Goal: Check status: Check status

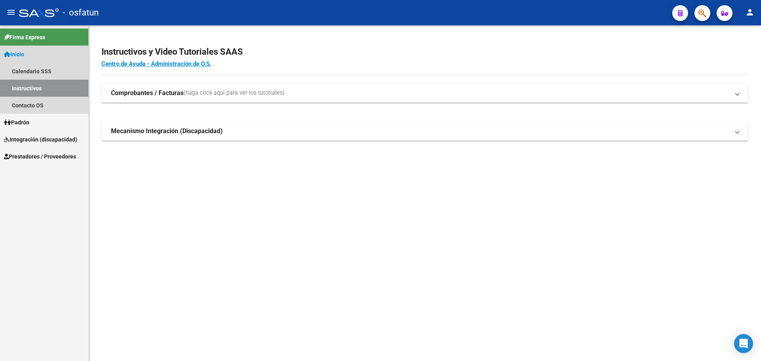
click at [24, 55] on span "Inicio" at bounding box center [14, 54] width 20 height 9
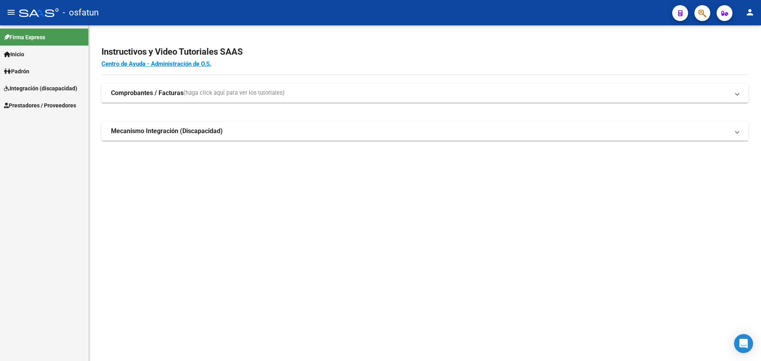
click at [33, 68] on link "Padrón" at bounding box center [44, 71] width 88 height 17
drag, startPoint x: 41, startPoint y: 86, endPoint x: 19, endPoint y: 86, distance: 22.2
click at [41, 86] on link "Análisis Afiliado" at bounding box center [44, 88] width 88 height 17
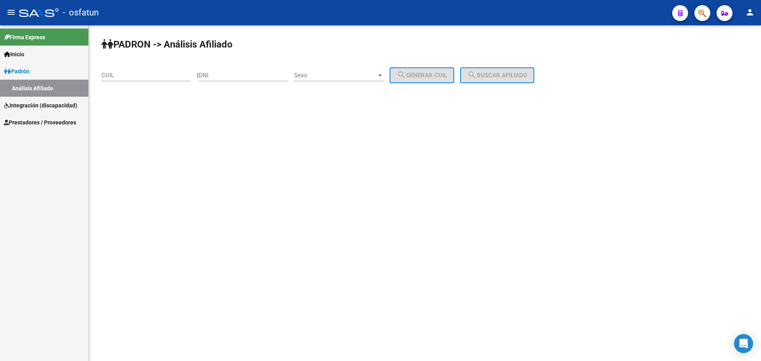
click at [563, 196] on mat-sidenav-content "PADRON -> Análisis Afiliado CUIL | DNI Sexo Sexo search Generar CUIL search Bus…" at bounding box center [425, 193] width 672 height 336
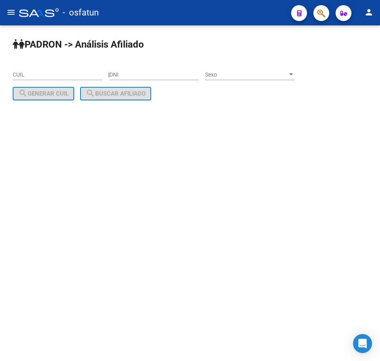
click at [126, 76] on input "DNI" at bounding box center [154, 74] width 90 height 7
paste input "38439268"
type input "38439268"
click at [238, 75] on span "Sexo" at bounding box center [246, 74] width 82 height 7
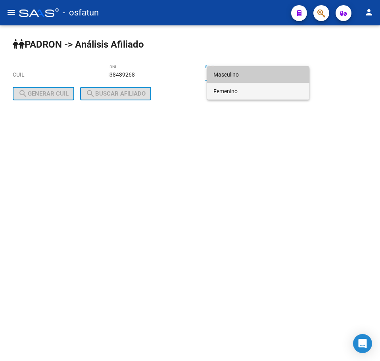
click at [234, 91] on span "Femenino" at bounding box center [258, 91] width 90 height 17
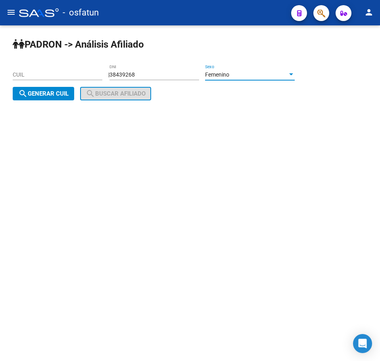
click at [50, 97] on span "search Generar CUIL" at bounding box center [43, 93] width 50 height 7
type input "27-38439268-2"
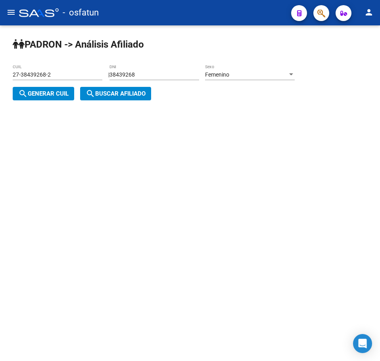
click at [114, 96] on span "search Buscar afiliado" at bounding box center [116, 93] width 60 height 7
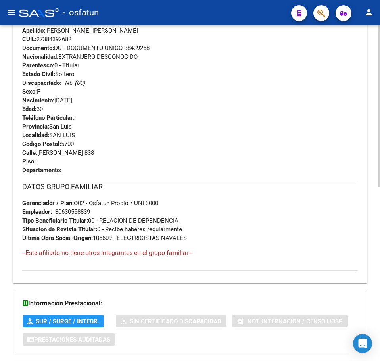
scroll to position [360, 0]
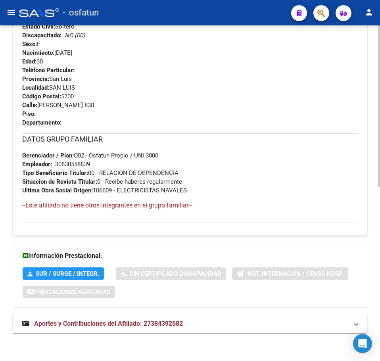
click at [82, 321] on span "Aportes y Contribuciones del Afiliado: 27384392682" at bounding box center [108, 323] width 149 height 8
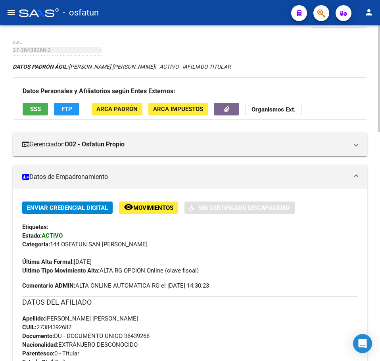
scroll to position [0, 0]
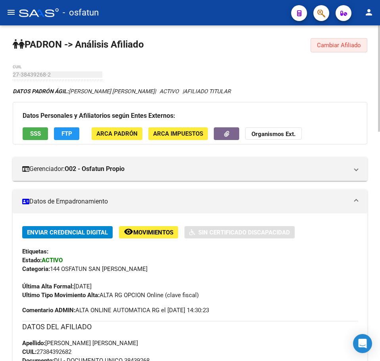
click at [336, 48] on span "Cambiar Afiliado" at bounding box center [339, 45] width 44 height 7
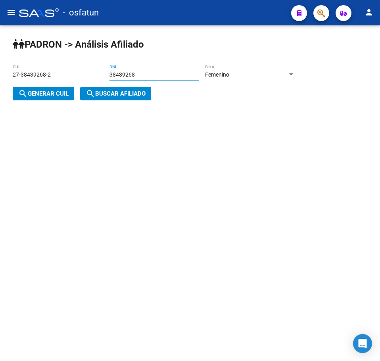
drag, startPoint x: 165, startPoint y: 75, endPoint x: 23, endPoint y: 82, distance: 142.0
click at [28, 80] on app-analisis-afiliado "PADRON -> Análisis Afiliado 27-38439268-2 CUIL | 38439268 DNI Femenino Sexo sea…" at bounding box center [157, 84] width 288 height 26
paste input "41427536"
type input "41427536"
click at [37, 94] on span "search Generar CUIL" at bounding box center [43, 93] width 50 height 7
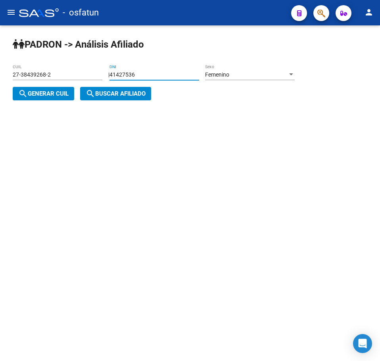
type input "27-41427536-8"
click at [105, 98] on button "search Buscar afiliado" at bounding box center [115, 93] width 71 height 13
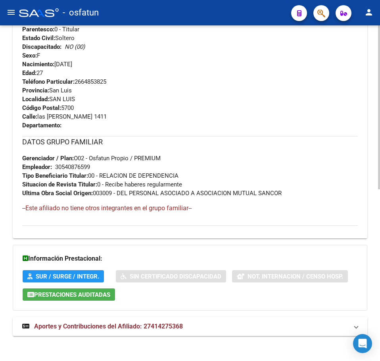
scroll to position [351, 0]
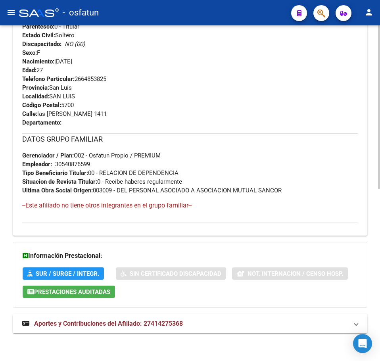
click at [103, 331] on mat-expansion-panel-header "Aportes y Contribuciones del Afiliado: 27414275368" at bounding box center [190, 323] width 354 height 19
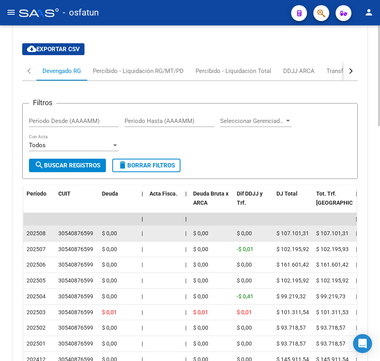
scroll to position [780, 0]
